Goal: Task Accomplishment & Management: Manage account settings

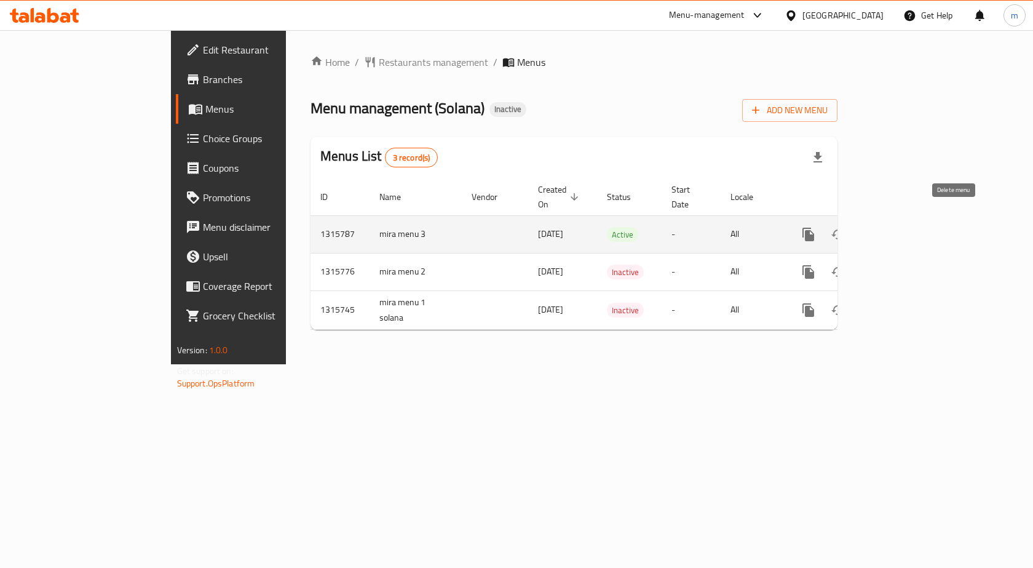
click at [883, 230] on button "enhanced table" at bounding box center [868, 235] width 30 height 30
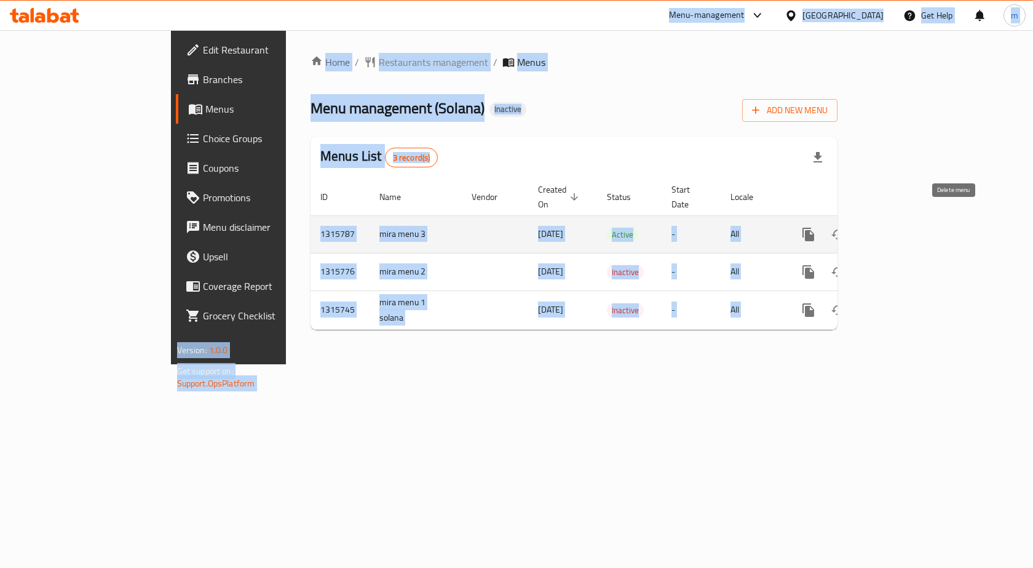
click at [883, 229] on button "enhanced table" at bounding box center [868, 235] width 30 height 30
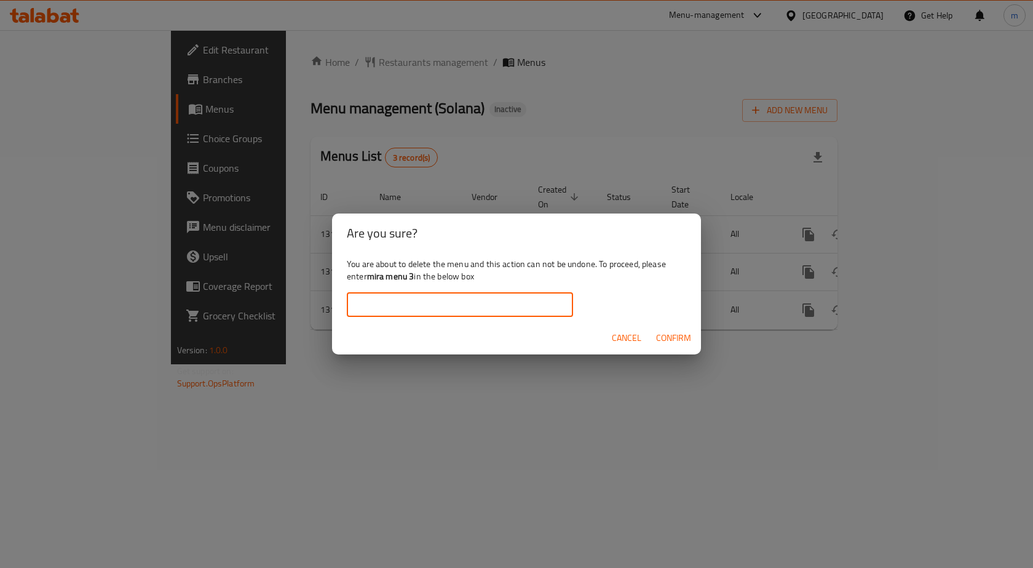
click at [547, 299] on input "text" at bounding box center [460, 304] width 226 height 25
type input "mira menu 3"
click at [659, 341] on span "Confirm" at bounding box center [673, 337] width 35 height 15
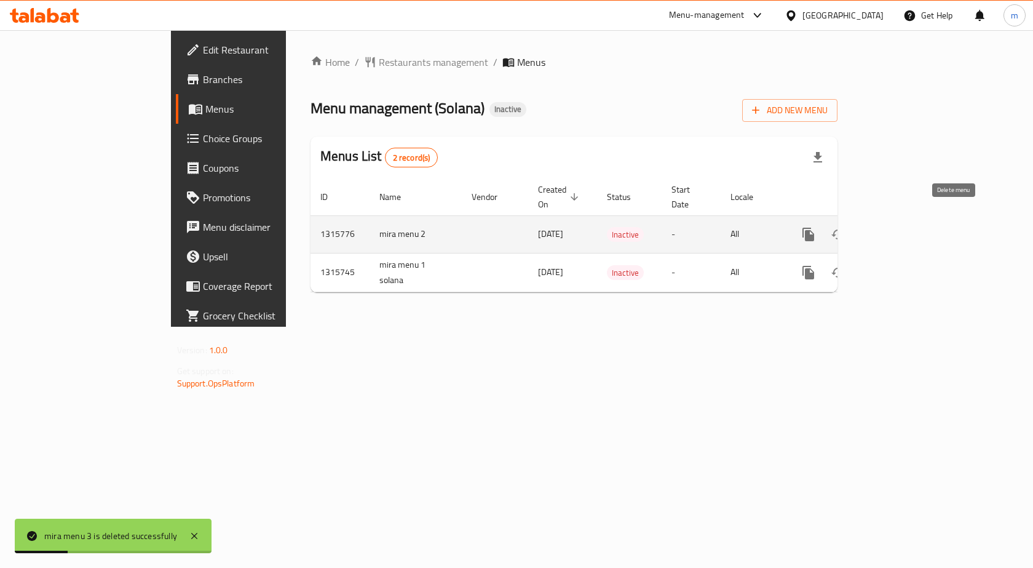
click at [875, 227] on icon "enhanced table" at bounding box center [867, 234] width 15 height 15
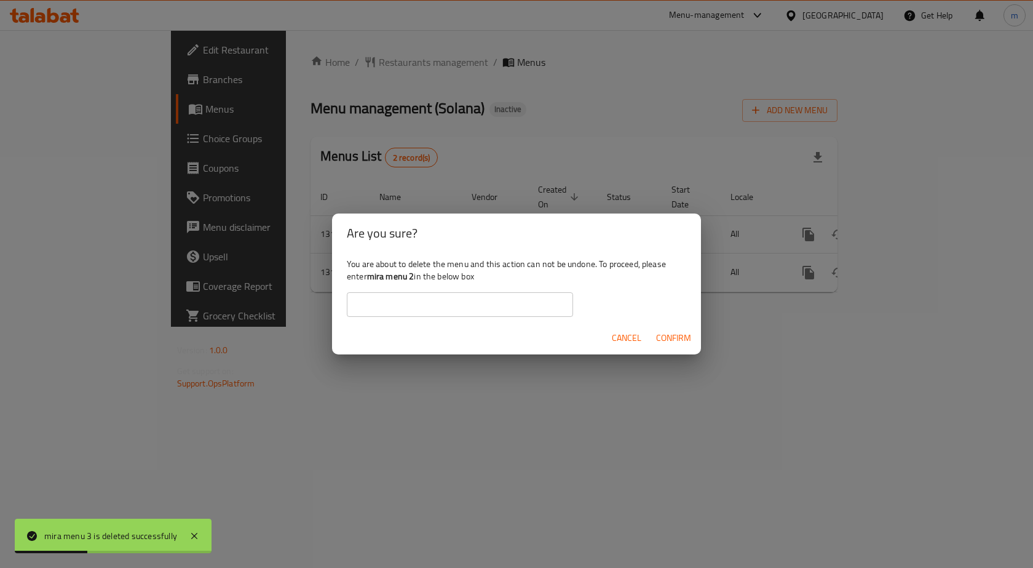
click at [526, 296] on input "text" at bounding box center [460, 304] width 226 height 25
type input "mira menu 2"
click at [684, 337] on span "Confirm" at bounding box center [673, 337] width 35 height 15
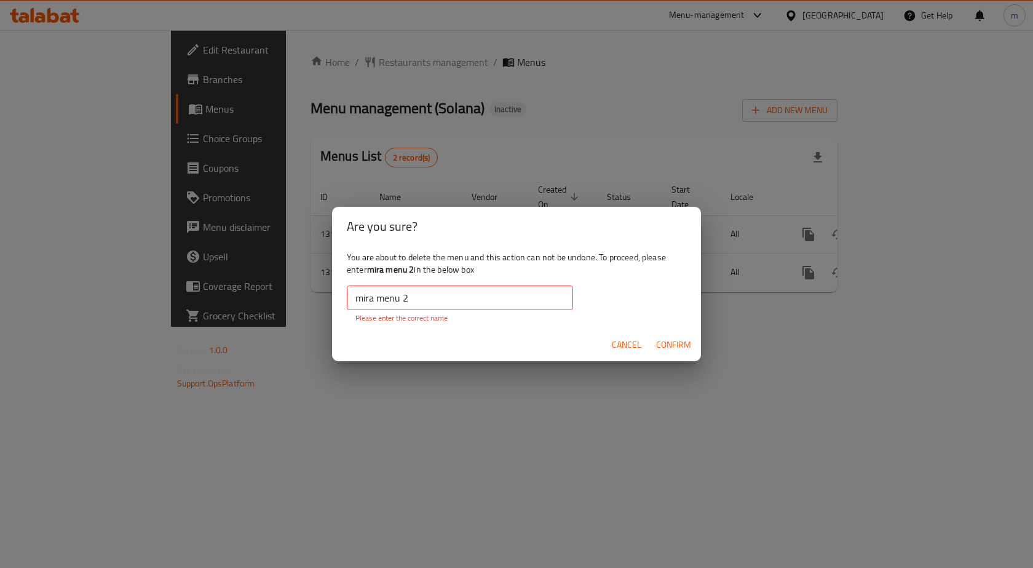
click at [504, 300] on input "mira menu 2" at bounding box center [460, 297] width 226 height 25
click at [402, 296] on input "mira menu 2" at bounding box center [460, 297] width 226 height 25
click at [659, 338] on span "Confirm" at bounding box center [673, 344] width 35 height 15
drag, startPoint x: 608, startPoint y: 342, endPoint x: 675, endPoint y: 341, distance: 67.0
click at [609, 342] on button "Cancel" at bounding box center [626, 344] width 39 height 23
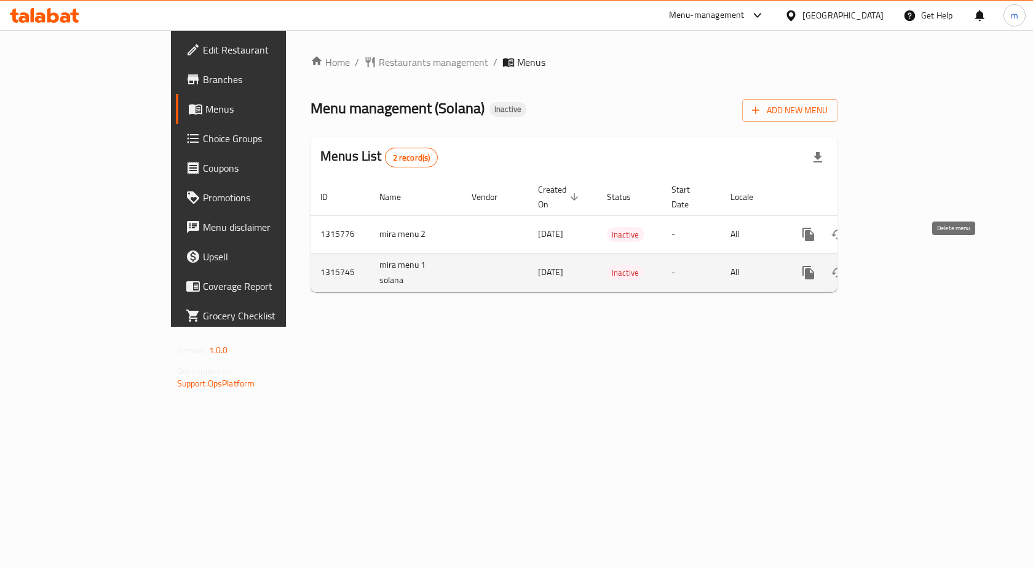
click at [872, 267] on icon "enhanced table" at bounding box center [867, 272] width 9 height 11
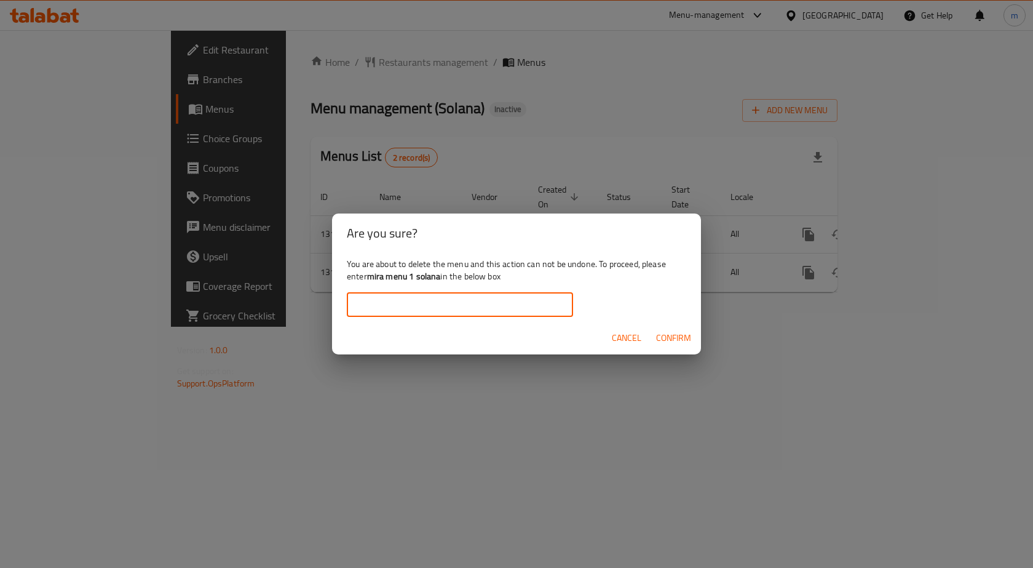
click at [539, 303] on input "text" at bounding box center [460, 304] width 226 height 25
click at [664, 340] on span "Confirm" at bounding box center [673, 337] width 35 height 15
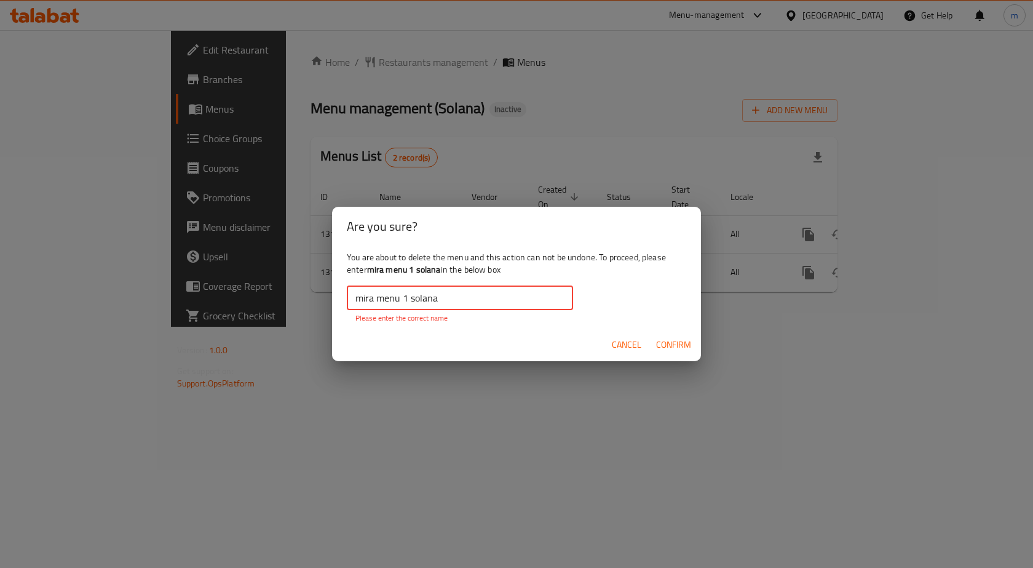
click at [411, 300] on input "mira menu 1 solana" at bounding box center [460, 297] width 226 height 25
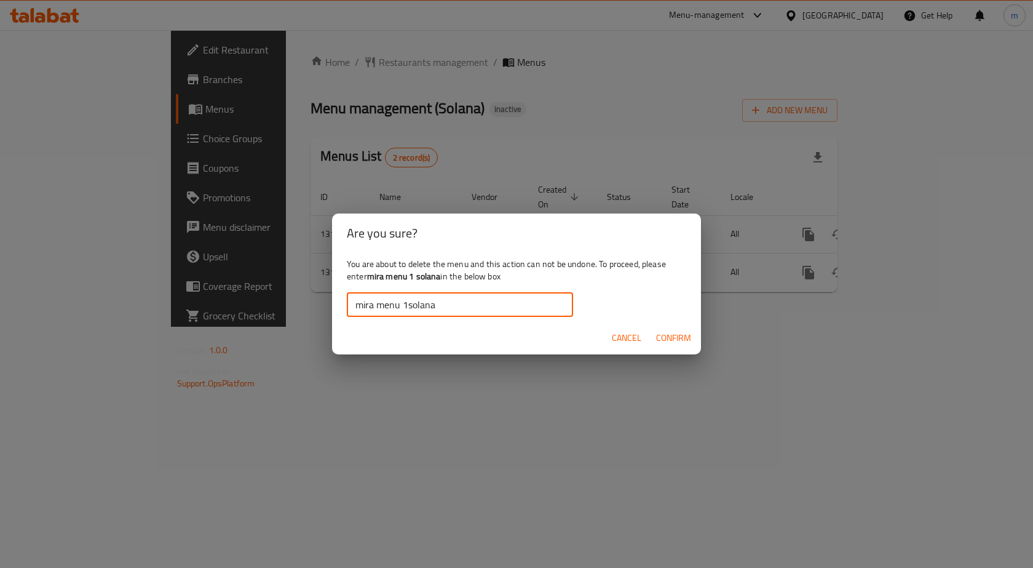
click at [407, 304] on input "mira menu 1solana" at bounding box center [460, 304] width 226 height 25
click at [402, 305] on input "mira menu 1solana" at bounding box center [460, 304] width 226 height 25
click at [669, 337] on span "Confirm" at bounding box center [673, 337] width 35 height 15
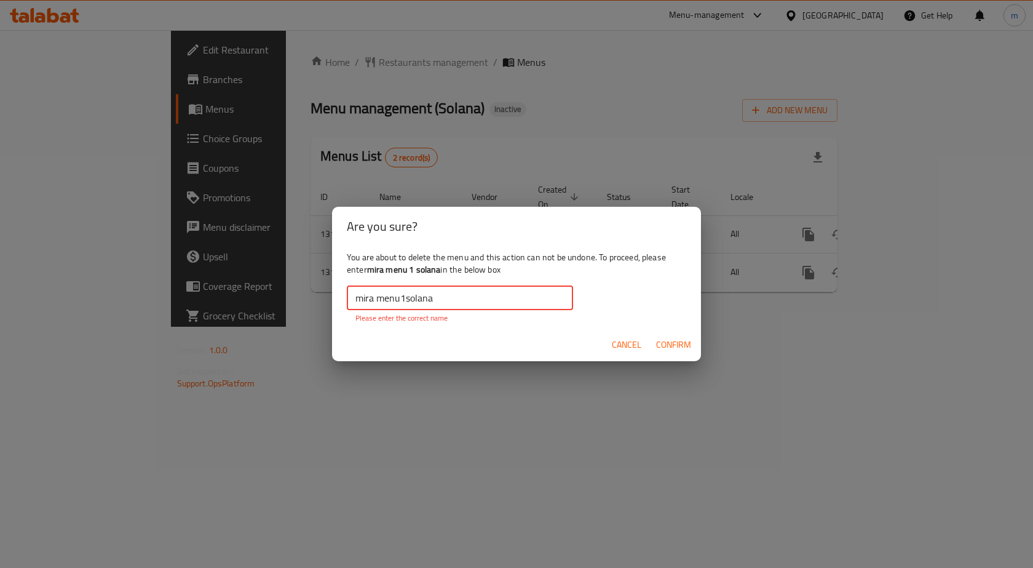
click at [375, 298] on input "mira menu1solana" at bounding box center [460, 297] width 226 height 25
click at [376, 298] on input "mira menu1solana" at bounding box center [460, 297] width 226 height 25
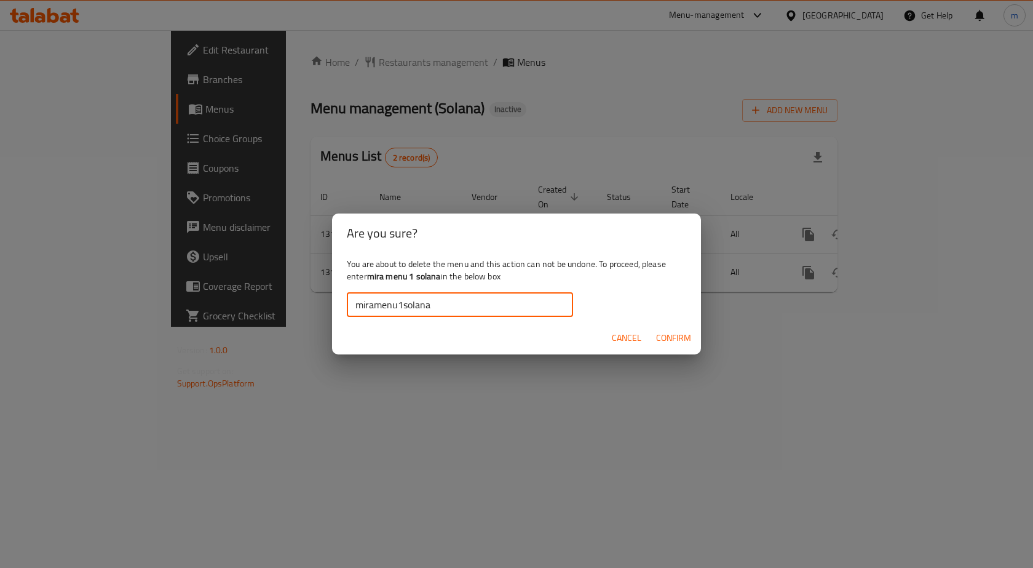
click at [679, 336] on span "Confirm" at bounding box center [673, 337] width 35 height 15
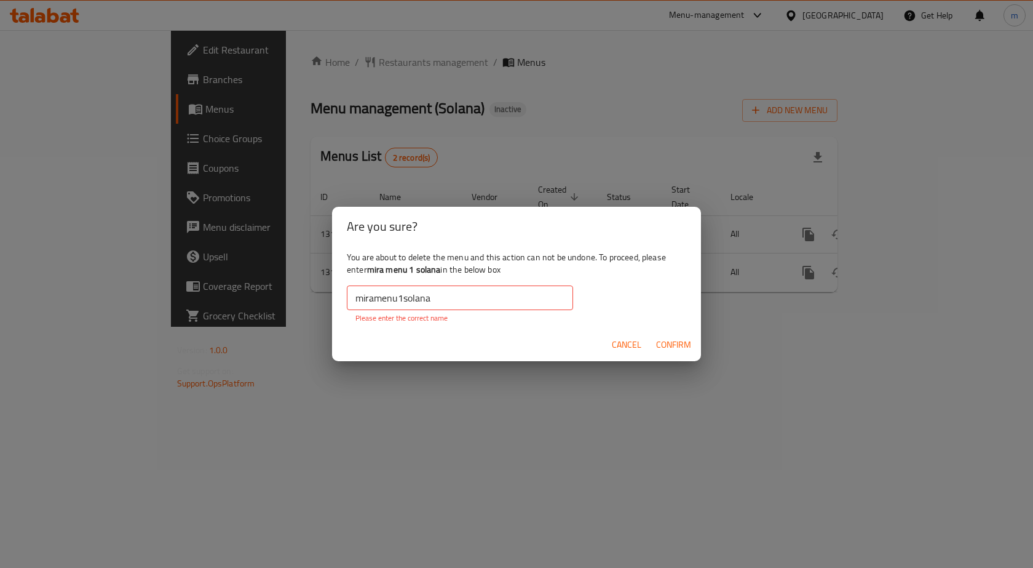
click at [503, 304] on input "miramenu1solana" at bounding box center [460, 297] width 226 height 25
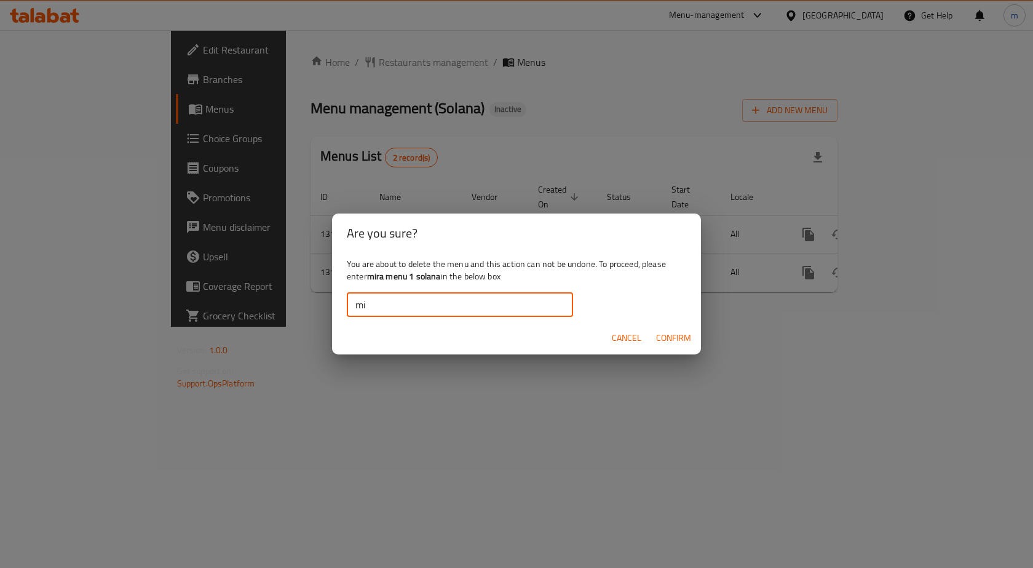
type input "m"
drag, startPoint x: 442, startPoint y: 277, endPoint x: 370, endPoint y: 282, distance: 72.1
click at [370, 282] on div "You are about to delete the menu and this action can not be undone. To proceed,…" at bounding box center [516, 287] width 369 height 69
copy b "mira menu 1 solana"
paste input "mira menu 1 solana"
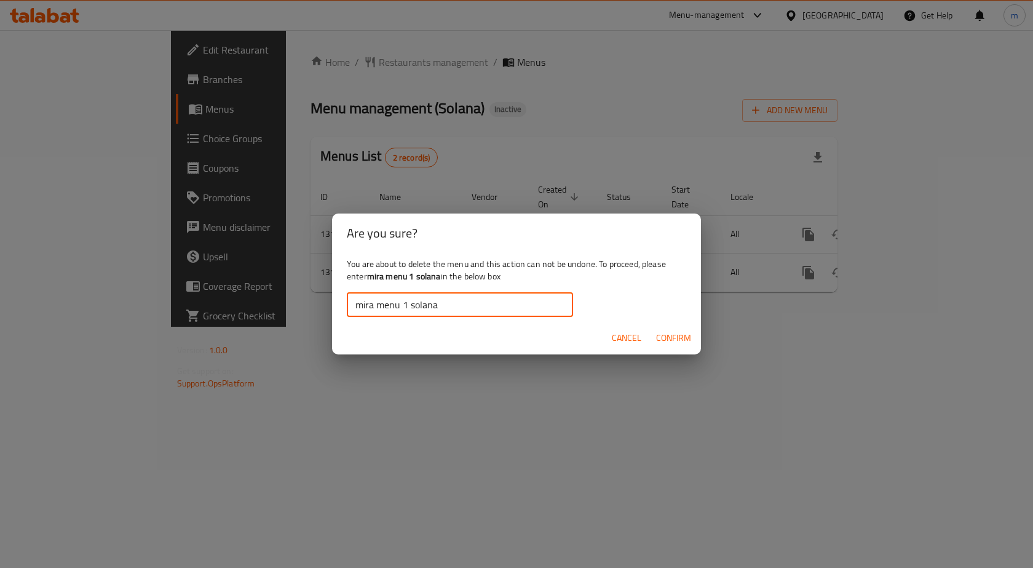
type input "mira menu 1 solana"
click at [680, 336] on span "Confirm" at bounding box center [673, 337] width 35 height 15
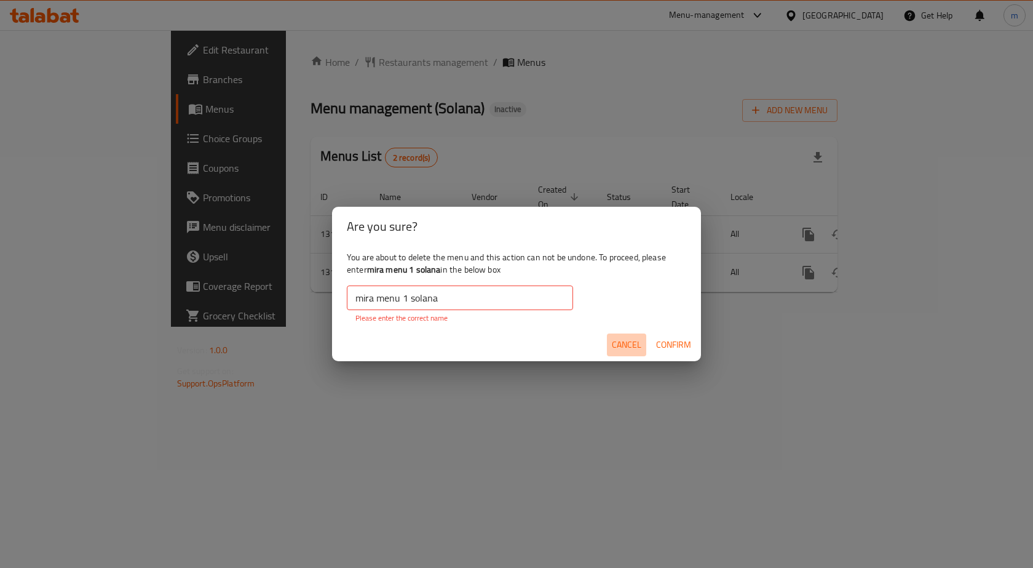
click at [630, 347] on span "Cancel" at bounding box center [627, 344] width 30 height 15
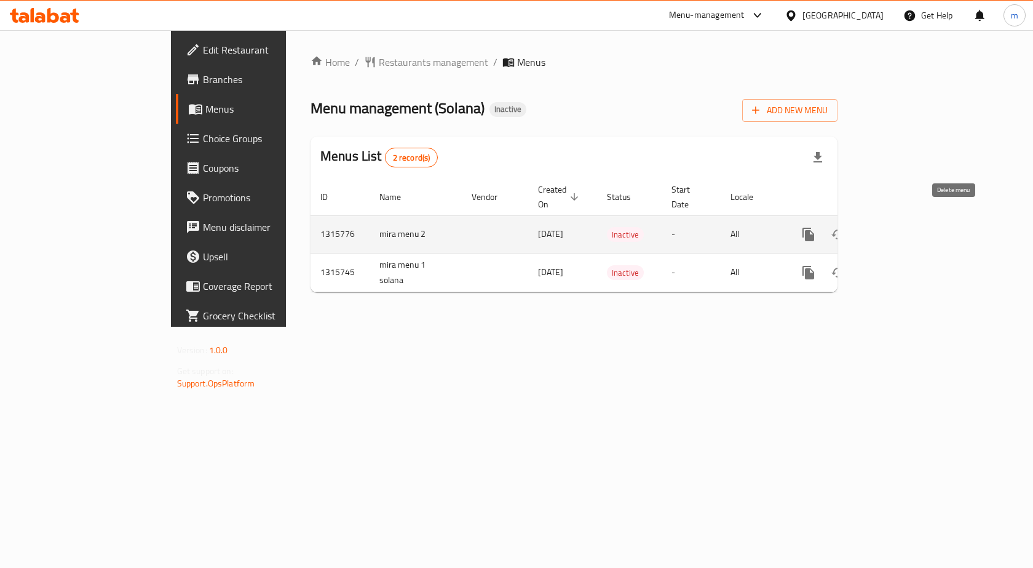
click at [883, 229] on button "enhanced table" at bounding box center [868, 235] width 30 height 30
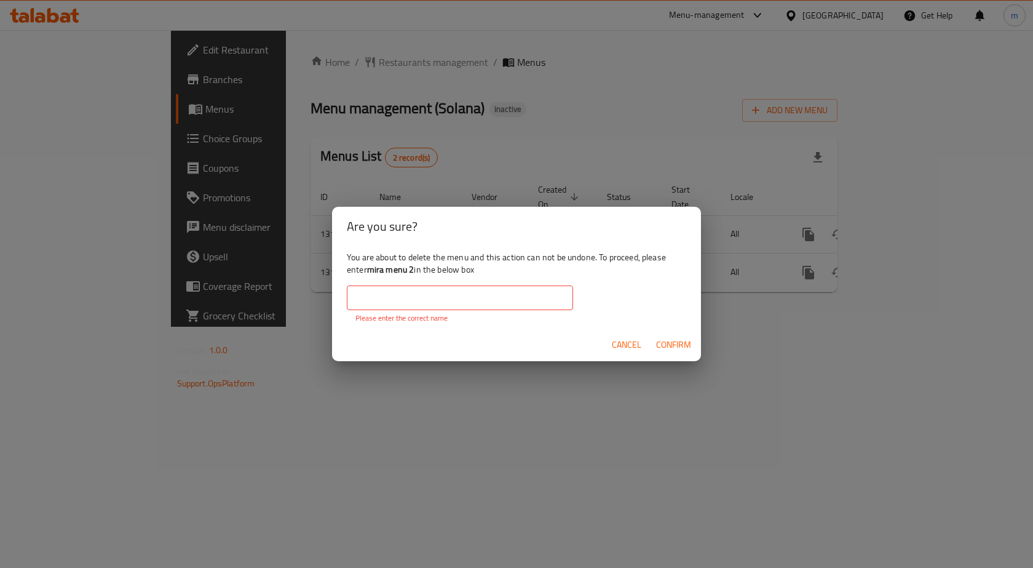
click at [520, 287] on input "text" at bounding box center [460, 297] width 226 height 25
click at [473, 304] on input "text" at bounding box center [460, 297] width 226 height 25
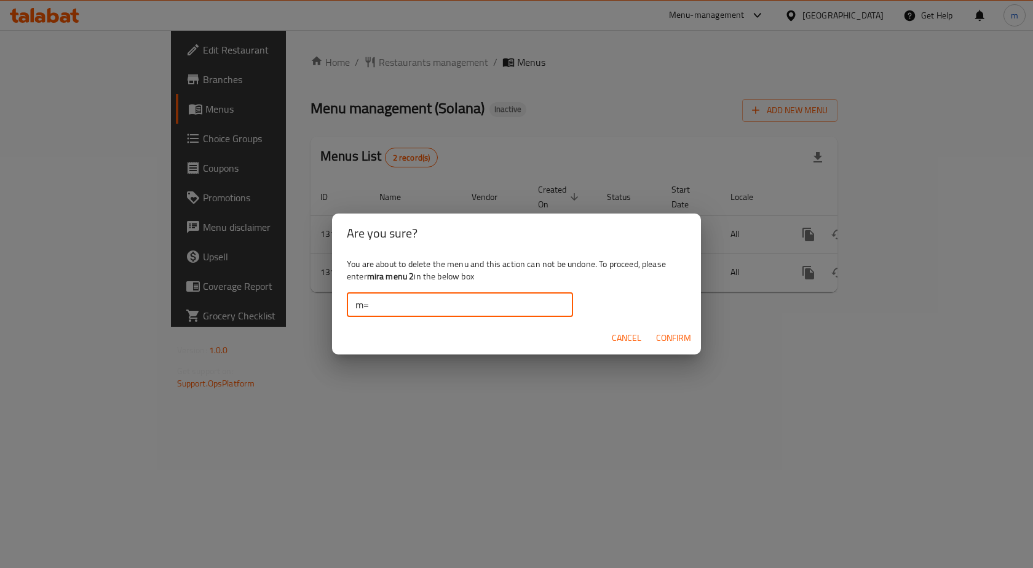
type input "m"
type input "mira menu 2"
click at [686, 338] on span "Confirm" at bounding box center [673, 337] width 35 height 15
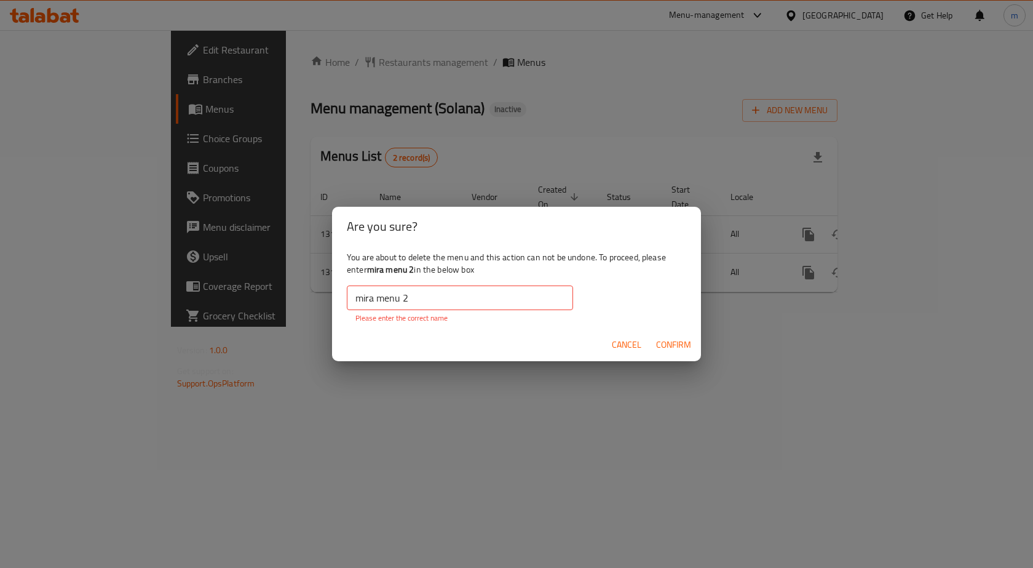
click at [426, 292] on input "mira menu 2" at bounding box center [460, 297] width 226 height 25
click at [630, 350] on span "Cancel" at bounding box center [627, 344] width 30 height 15
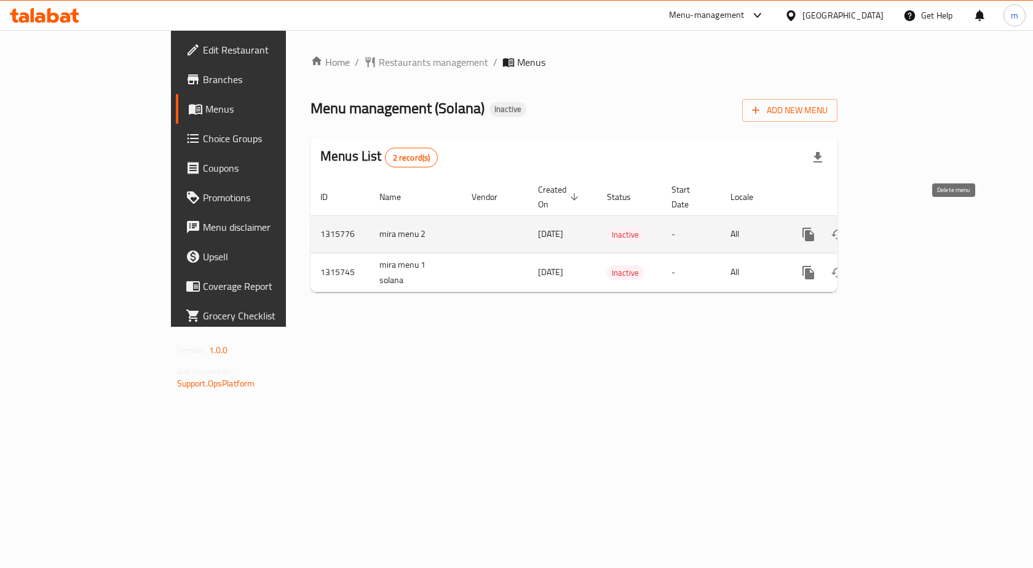
click at [875, 227] on icon "enhanced table" at bounding box center [867, 234] width 15 height 15
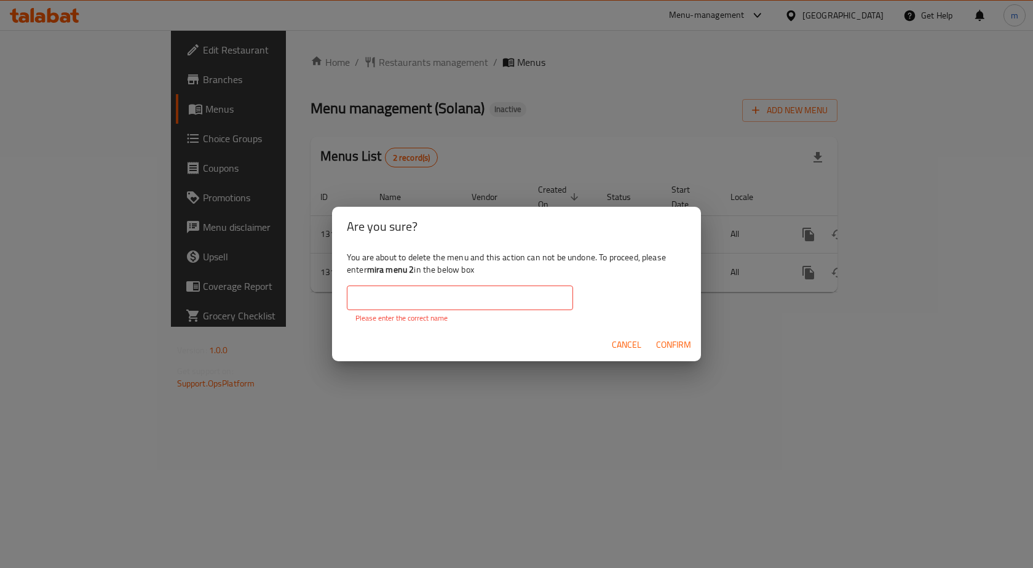
click at [547, 290] on input "text" at bounding box center [460, 297] width 226 height 25
click at [627, 342] on span "Cancel" at bounding box center [627, 344] width 30 height 15
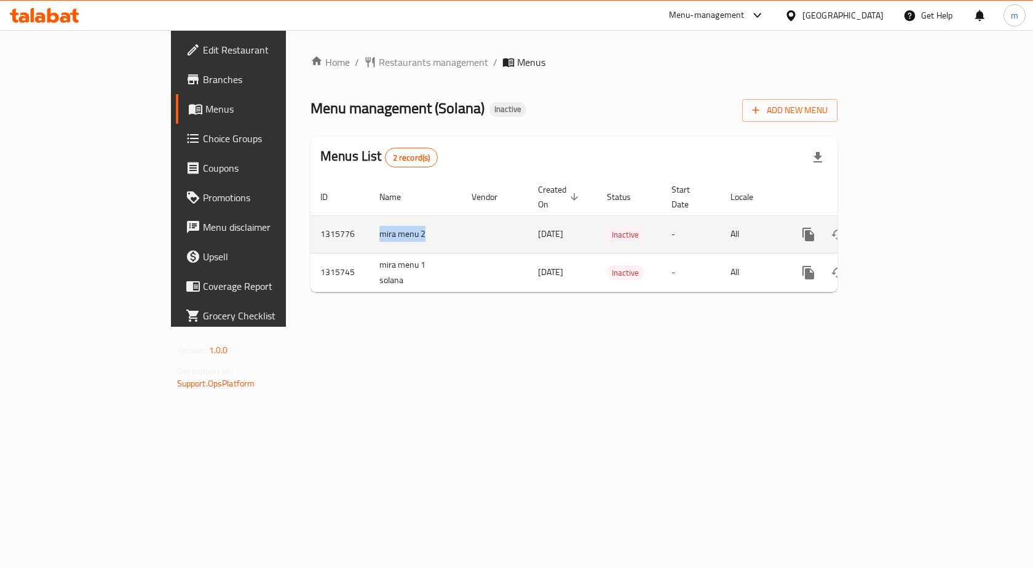
drag, startPoint x: 322, startPoint y: 218, endPoint x: 263, endPoint y: 224, distance: 60.0
click at [370, 224] on td "mira menu 2" at bounding box center [416, 234] width 92 height 38
copy td "mira menu 2"
click at [875, 227] on icon "enhanced table" at bounding box center [867, 234] width 15 height 15
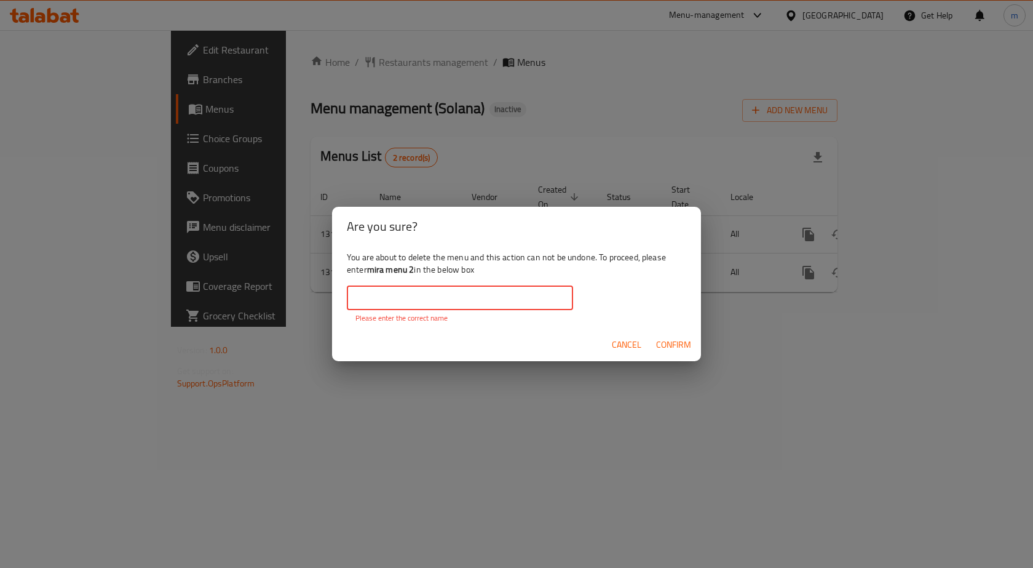
click at [512, 292] on input "text" at bounding box center [460, 297] width 226 height 25
paste input "mira menu 2"
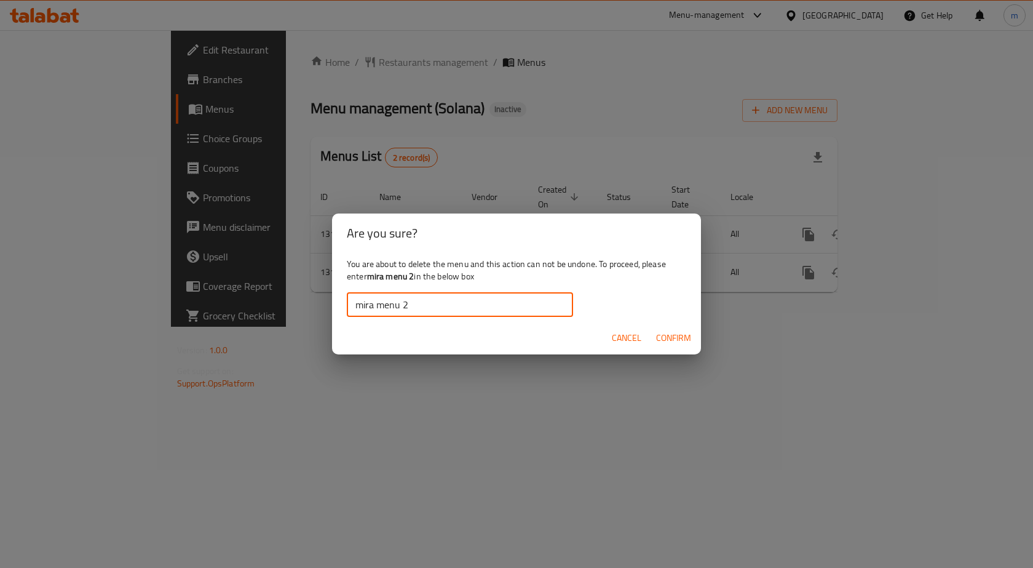
type input "mira menu 2"
click at [660, 334] on span "Confirm" at bounding box center [673, 337] width 35 height 15
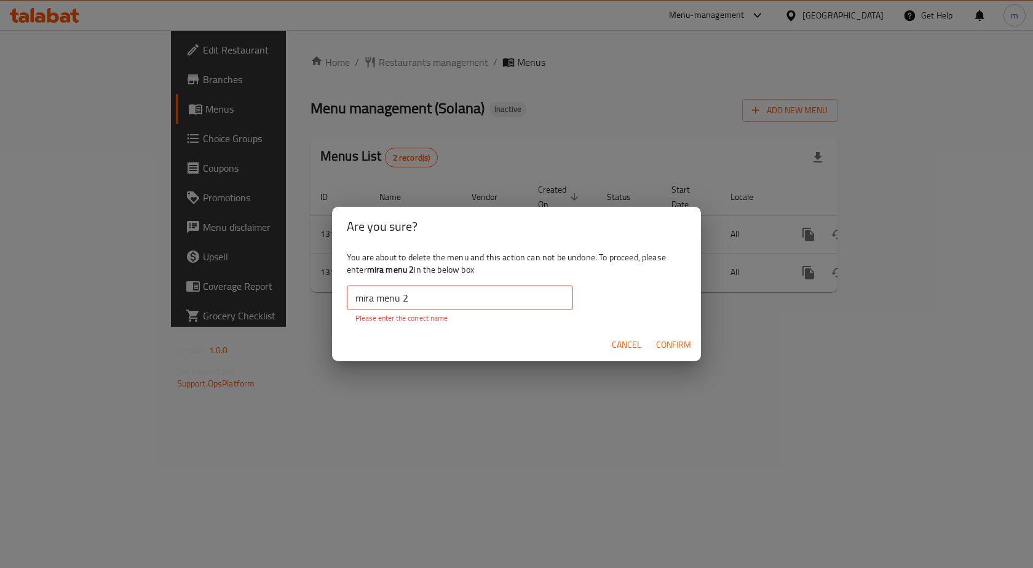
click at [630, 341] on span "Cancel" at bounding box center [627, 344] width 30 height 15
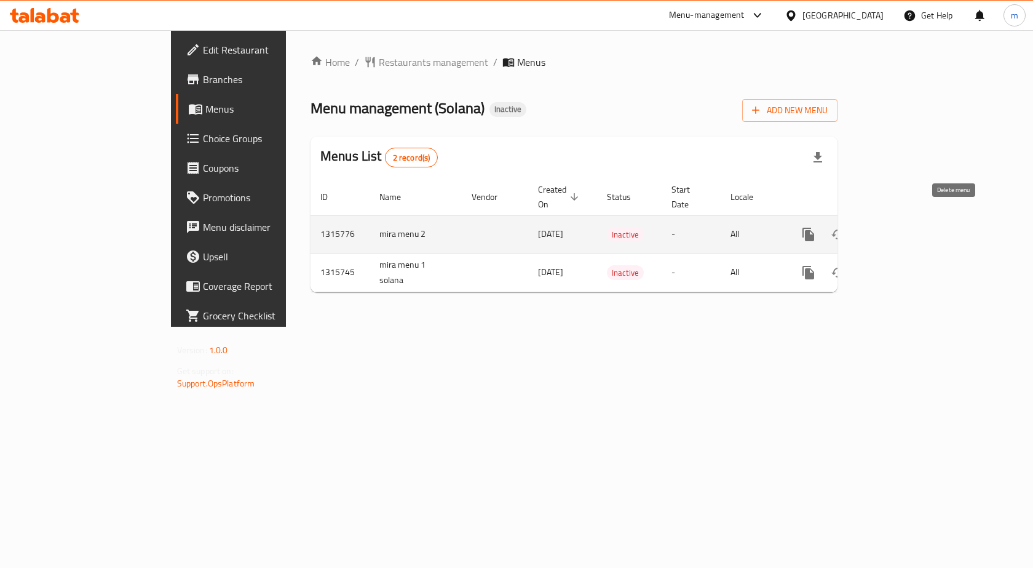
click at [883, 224] on button "enhanced table" at bounding box center [868, 235] width 30 height 30
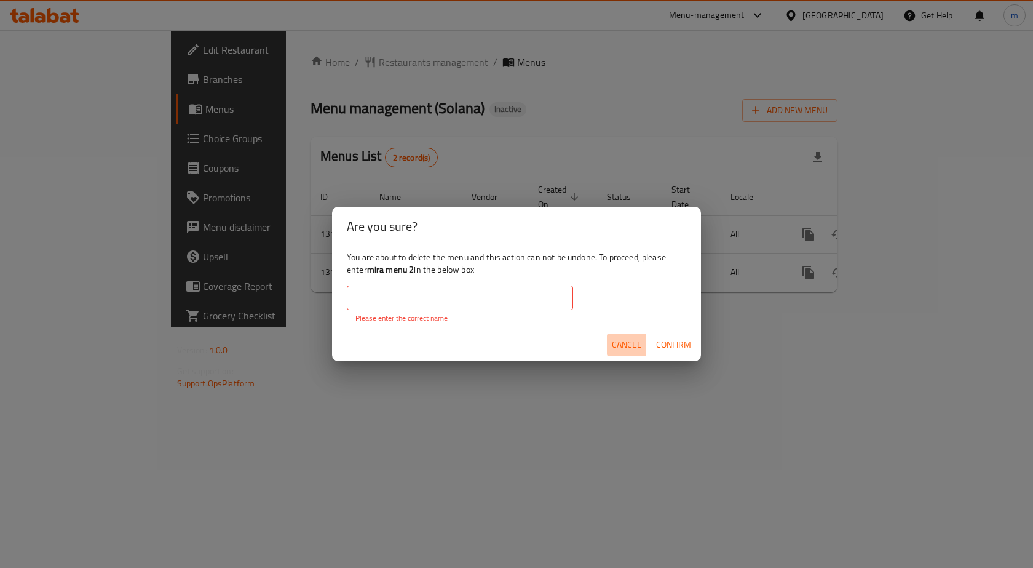
click at [630, 339] on span "Cancel" at bounding box center [627, 344] width 30 height 15
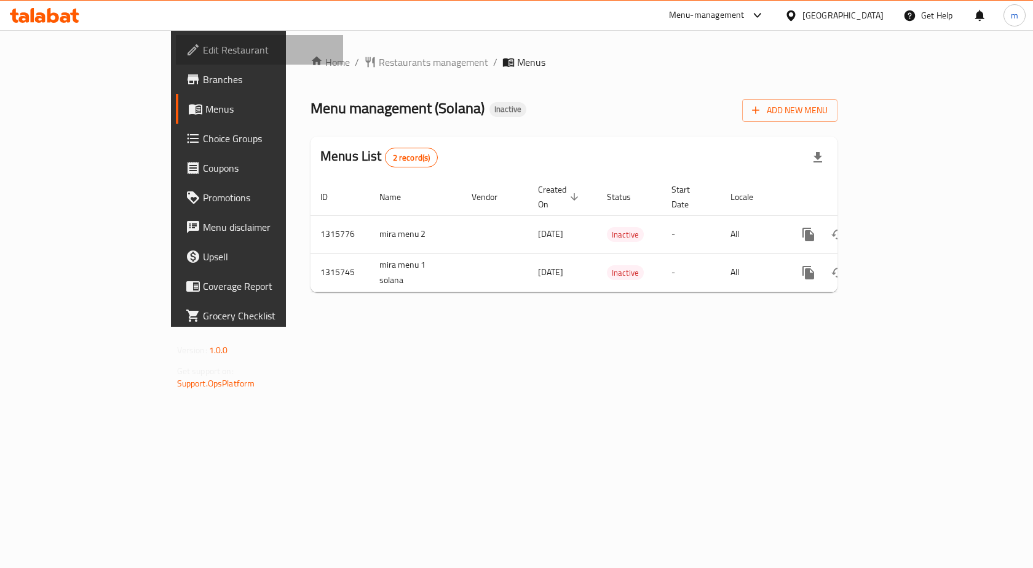
click at [203, 55] on span "Edit Restaurant" at bounding box center [268, 49] width 131 height 15
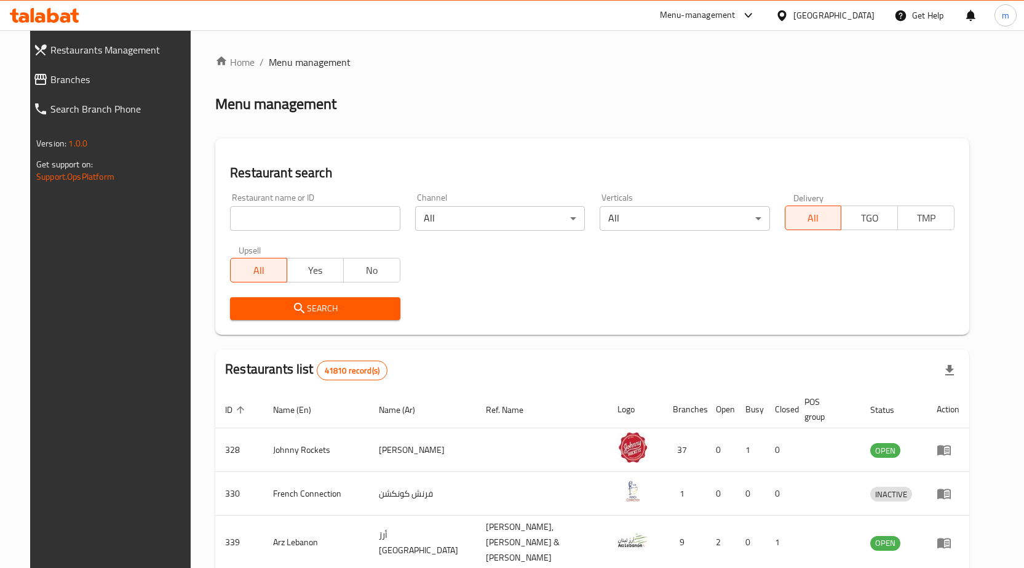
click at [76, 64] on link "Restaurants Management" at bounding box center [112, 50] width 178 height 30
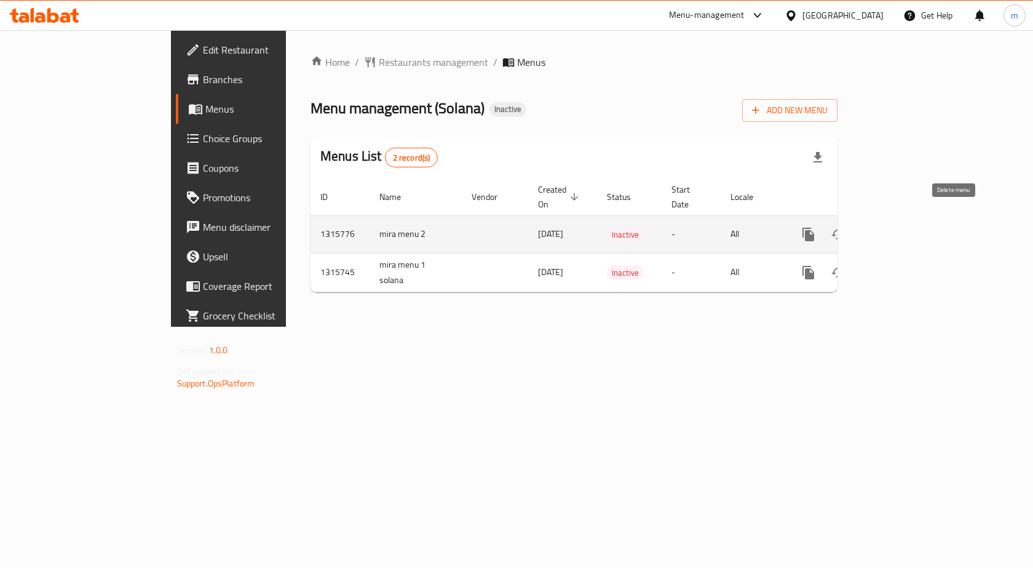
click at [883, 228] on button "enhanced table" at bounding box center [868, 235] width 30 height 30
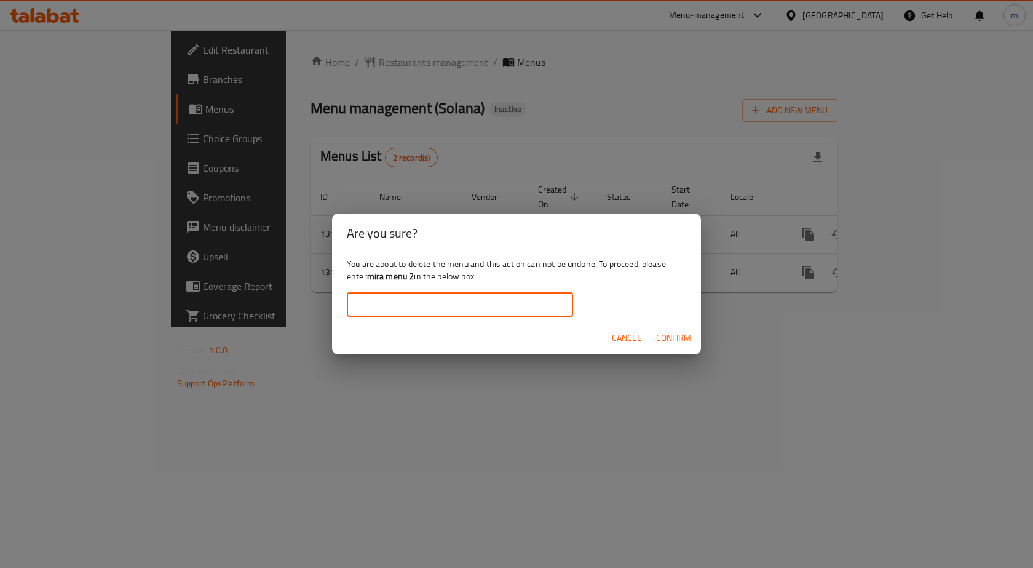
click at [481, 310] on input "text" at bounding box center [460, 304] width 226 height 25
click at [413, 277] on b "mira menu 2" at bounding box center [390, 276] width 47 height 16
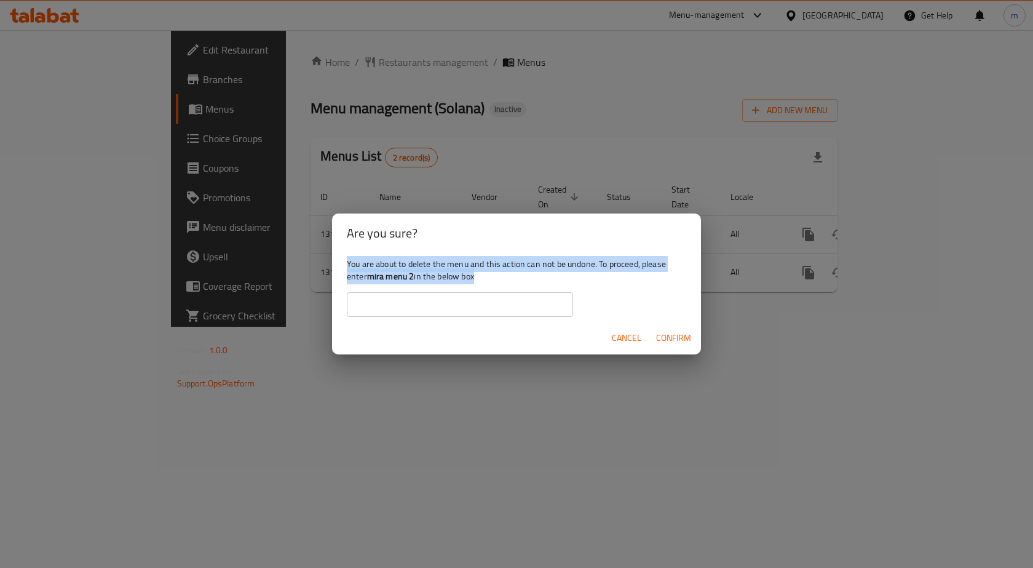
click at [413, 277] on b "mira menu 2" at bounding box center [390, 276] width 47 height 16
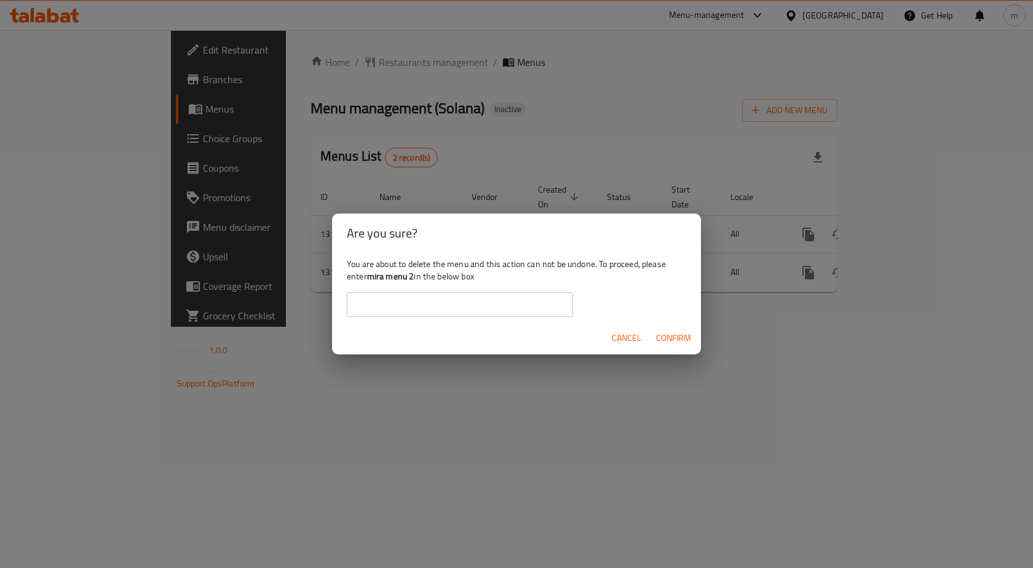
click at [382, 363] on div "Are you sure? You are about to delete the menu and this action can not be undon…" at bounding box center [516, 284] width 1033 height 568
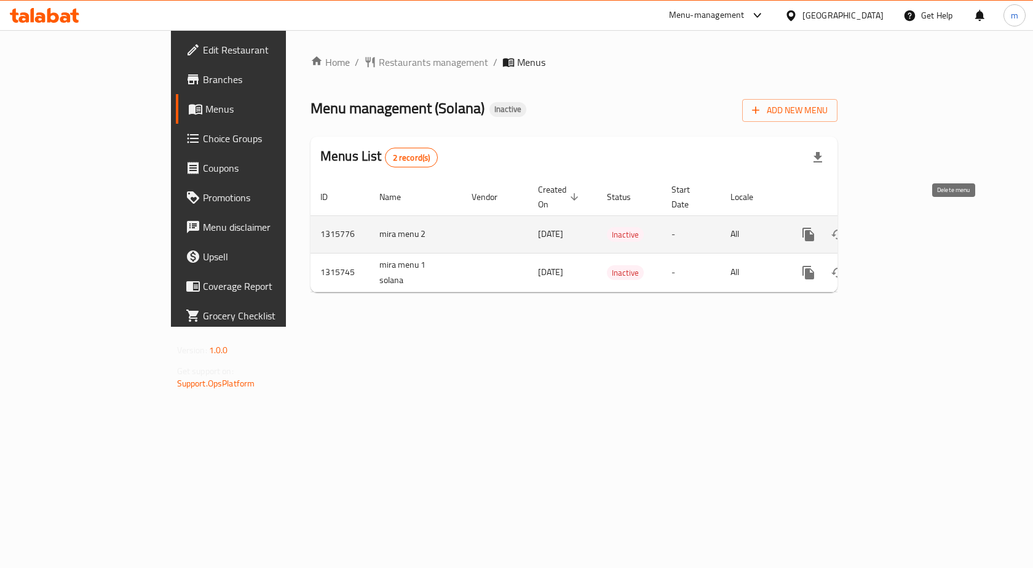
click at [872, 229] on icon "enhanced table" at bounding box center [867, 234] width 9 height 11
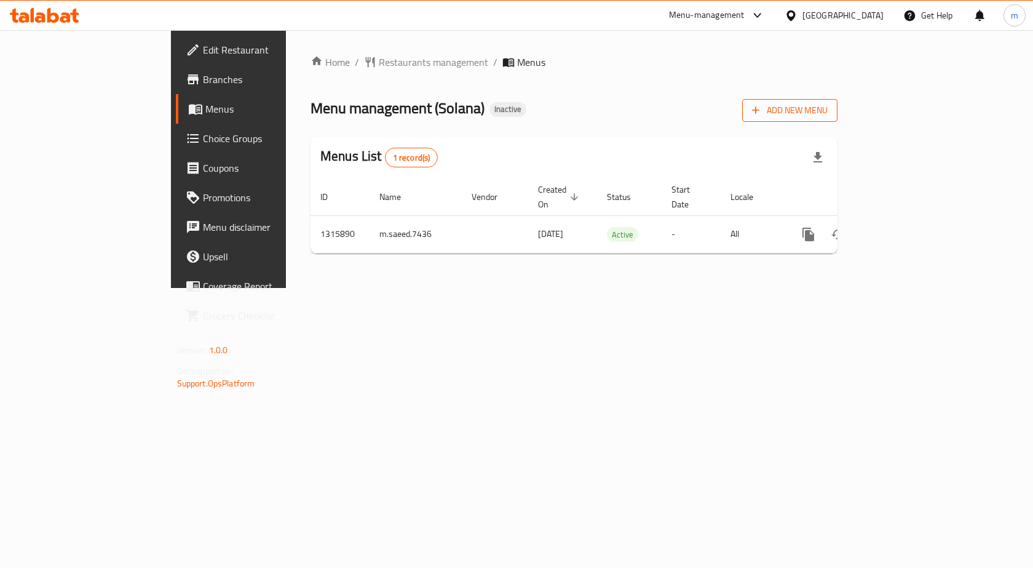
click at [838, 118] on button "Add New Menu" at bounding box center [789, 110] width 95 height 23
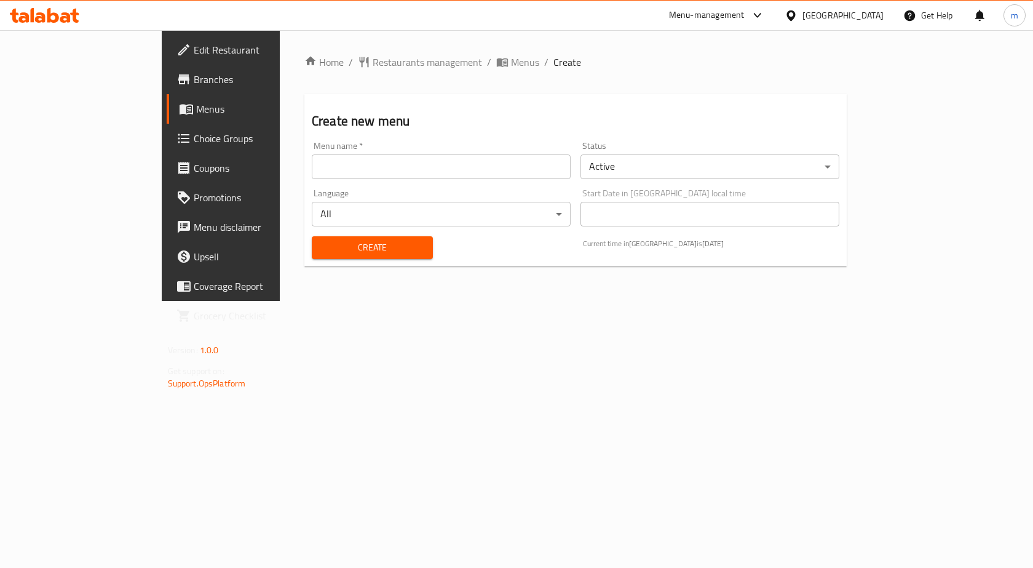
click at [422, 172] on input "text" at bounding box center [441, 166] width 259 height 25
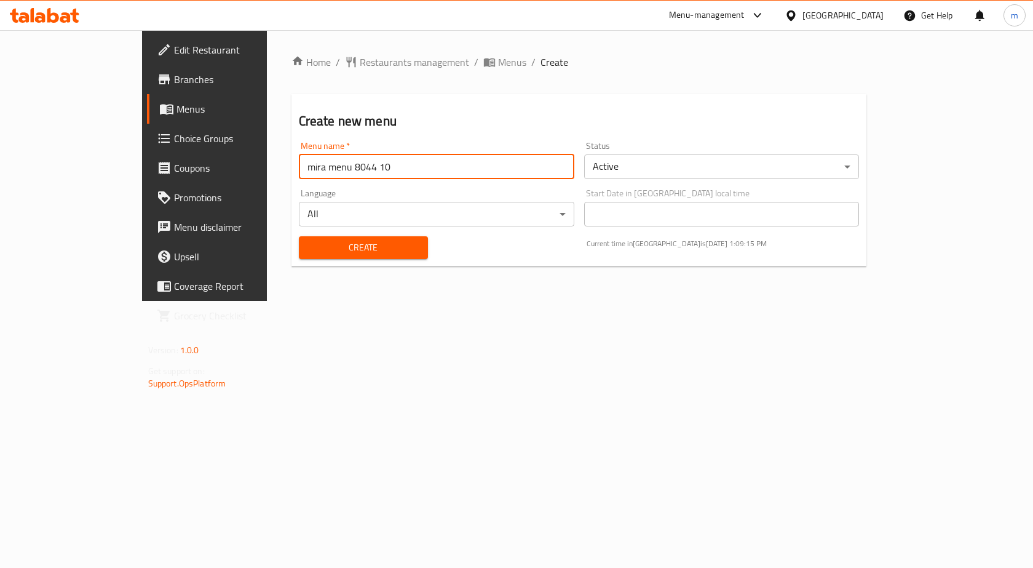
type input "mira menu 8044 10"
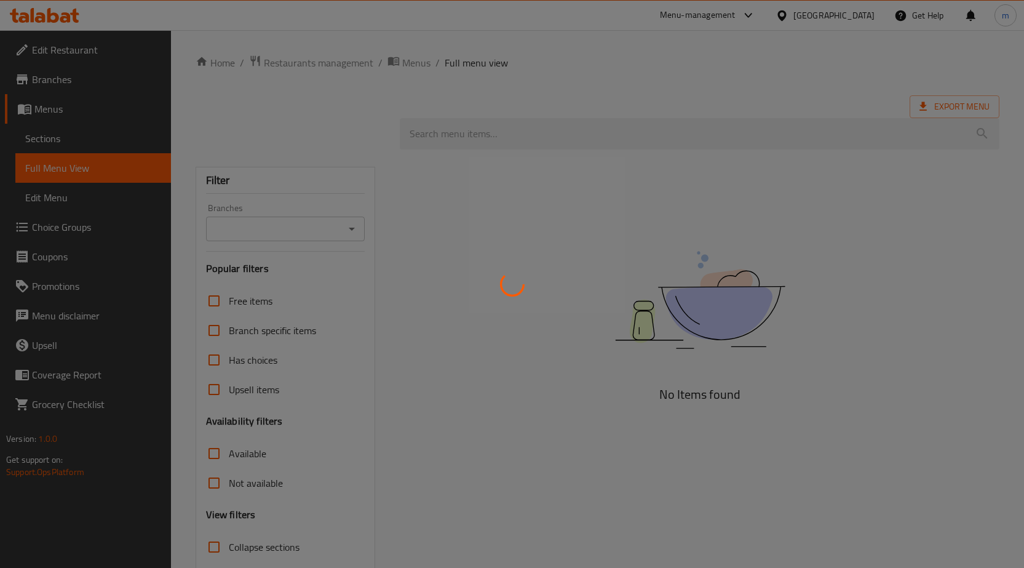
click at [421, 248] on div at bounding box center [512, 284] width 1024 height 568
